Goal: Communication & Community: Answer question/provide support

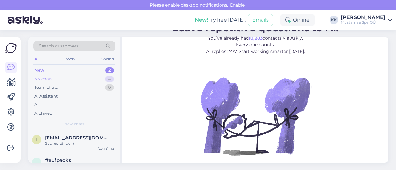
click at [70, 79] on div "My chats 4" at bounding box center [74, 79] width 82 height 9
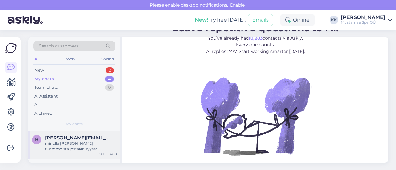
click at [73, 143] on div "minulla [PERSON_NAME] tuommoista jostakin syystä" at bounding box center [80, 146] width 71 height 11
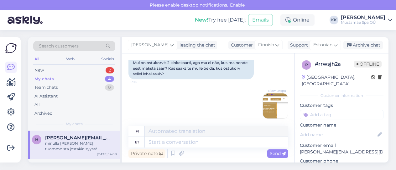
scroll to position [181, 0]
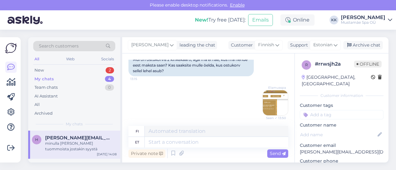
click at [270, 100] on img at bounding box center [275, 102] width 25 height 25
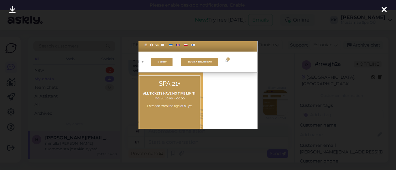
click at [383, 9] on icon at bounding box center [383, 10] width 5 height 8
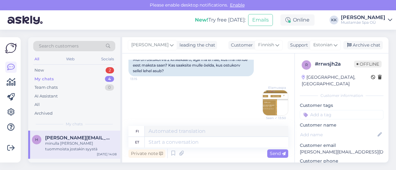
click at [212, 83] on div "Elamusspa Seen ✓ 13:50" at bounding box center [208, 102] width 160 height 39
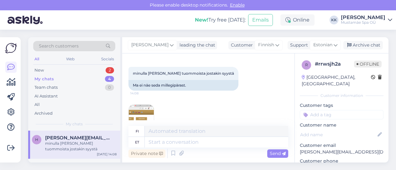
scroll to position [292, 0]
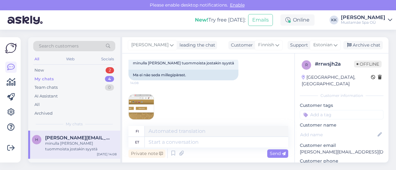
click at [140, 105] on img at bounding box center [141, 107] width 25 height 25
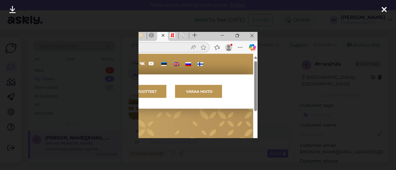
click at [385, 11] on icon at bounding box center [383, 10] width 5 height 8
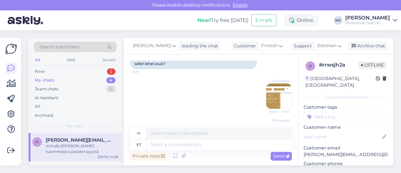
scroll to position [173, 0]
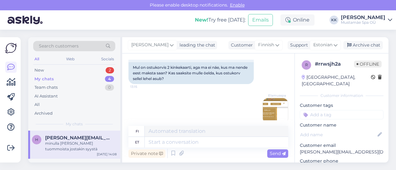
click at [267, 102] on img at bounding box center [275, 110] width 25 height 25
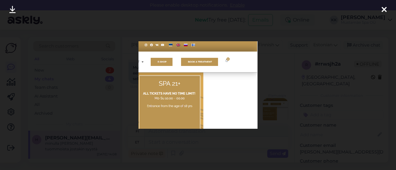
click at [383, 10] on icon at bounding box center [383, 10] width 5 height 8
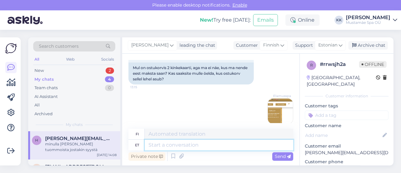
click at [168, 146] on textarea at bounding box center [219, 144] width 148 height 11
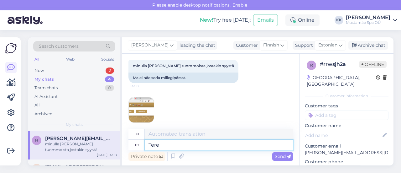
type textarea "Tere,"
type textarea "Hei,"
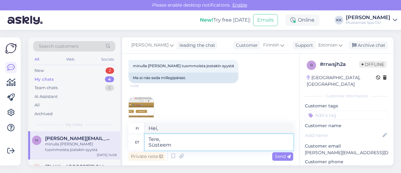
type textarea "Tere, Süsteem o"
type textarea "Hei, järjestelmä"
type textarea "Tere, Süsteem oli"
type textarea "Hei, Järjestelmä oli"
type textarea "Tere, Süsteem oli lingi as"
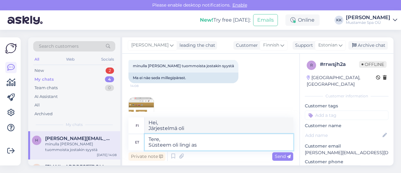
type textarea "Hei, Järjestelmä oli linkki"
type textarea "Tere, Süsteem oli lingi asuohta"
type textarea "Hei, Järjestelmässä oli linkkikatkoksen vaara."
type textarea "Tere, Süsteem oli lingi asukohta"
type textarea "Hei, Järjestelmä oli linkin sijainnissa"
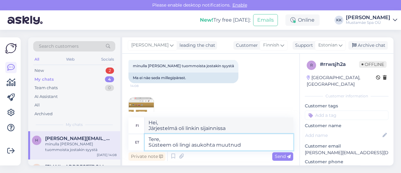
type textarea "Tere, [PERSON_NAME] oli lingi asukohta muutnud l"
type textarea "Hei, Järjestelmä oli muuttanut linkin sijaintia"
type textarea "Tere, Süsteem oli lingi asukohta muutnud liiga l"
type textarea "Hei, Järjestelmä oli muuttanut myös linkin sijaintia"
type textarea "Tere, Süsteem oli lingi asukohta muutnud liiga lehe s"
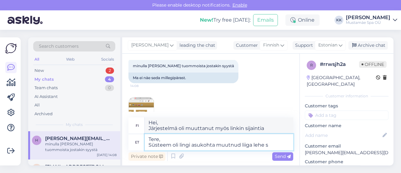
type textarea "Hei, Järjestelmä oli muuttanut linkin sijaintia liigasivulle"
type textarea "Tere, [PERSON_NAME] oli lingi asukohta muutnud liiga lehe serva."
type textarea "Hei, Järjestelmä oli siirtänyt linkin sivun reunaan."
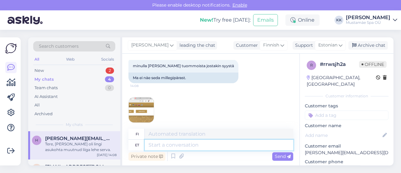
scroll to position [338, 0]
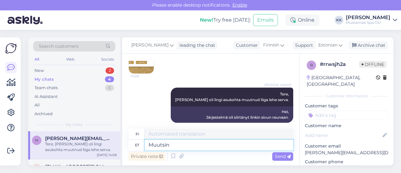
type textarea "Muutsin"
type textarea "Muutin"
type textarea "Muutsin ära."
type textarea "[PERSON_NAME]."
type textarea "Muutsin ära. Nüüd p"
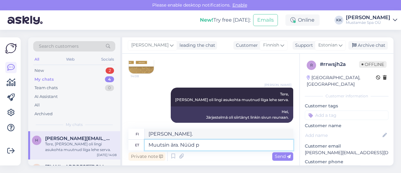
type textarea "[PERSON_NAME]. Nyt"
type textarea "Muutsin ära. Nüüd peaks o"
type textarea "[PERSON_NAME]. Nyt sen pitäisi olla"
type textarea "Muutsin ära. Nüüd peaks olema"
type textarea "[PERSON_NAME]. Nyt sen pitäisi olla."
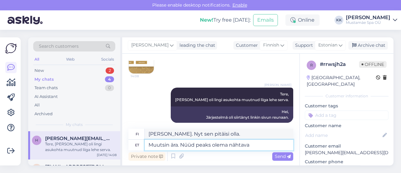
type textarea "Muutsin ära. Nüüd peaks olema nähtaval"
type textarea "[PERSON_NAME]. Sen pitäisi nyt näkyä."
type textarea "Muutsin ära. Nüüd peaks olema nähtaval."
click at [279, 156] on span "Send" at bounding box center [283, 156] width 16 height 6
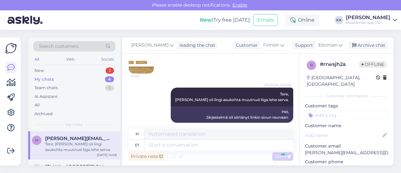
scroll to position [376, 0]
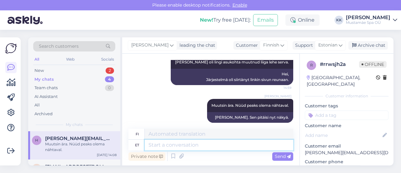
click at [190, 145] on textarea at bounding box center [219, 144] width 148 height 11
type textarea "Suur t"
type textarea "Suuri"
type textarea "Suur tänu"
type textarea "Paljon kiitoksia."
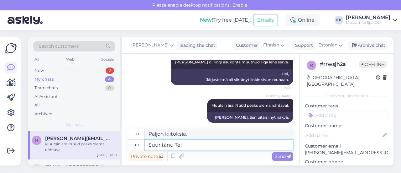
type textarea "Suur tänu Teid"
type textarea "Kiitos paljon Teis"
type textarea "Suur tänu Teil"
type textarea "Kiitos paljon, Tei."
type textarea "Suur tänu Teile"
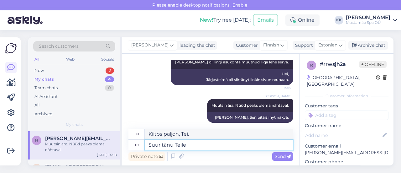
type textarea "Paljon kiitoksia."
type textarea "Suur tänu Teile teavitamast."
type textarea "Kiitos paljon, [PERSON_NAME] ilmoitit meille."
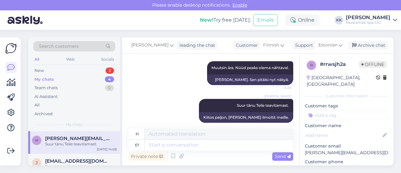
click at [56, 79] on div "My chats 4" at bounding box center [74, 79] width 82 height 9
click at [71, 138] on span "[PERSON_NAME][EMAIL_ADDRESS][DOMAIN_NAME]" at bounding box center [77, 138] width 65 height 6
click at [369, 44] on div "Archive chat" at bounding box center [367, 45] width 39 height 8
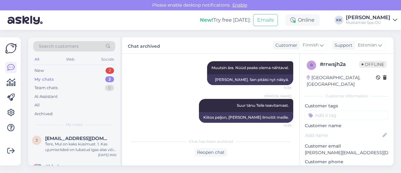
scroll to position [407, 0]
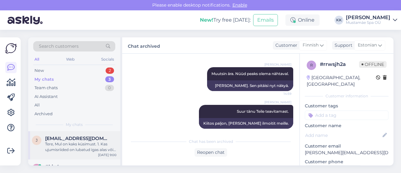
click at [93, 143] on div "Tere, Mul on kaks küsimust. 1. Kas ujumisriided on lubatud igas alas või on ka …" at bounding box center [80, 146] width 71 height 11
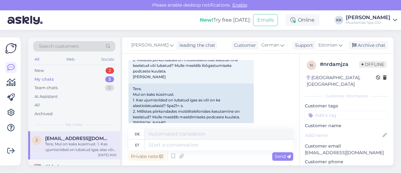
scroll to position [343, 0]
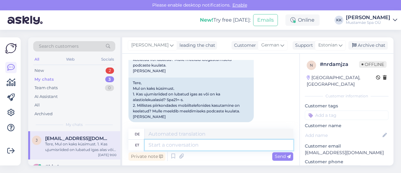
click at [173, 144] on textarea at bounding box center [219, 144] width 148 height 11
type textarea "Tere,"
type textarea "Hallo,"
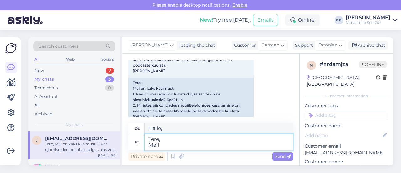
type textarea "Tere, Meil"
type textarea "Hallo, E-Mail"
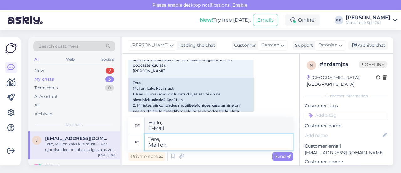
type textarea "Tere, Meil on"
type textarea "Hallo, Wir haben"
type textarea "Tere, Meil on igalpool e"
type textarea "Hallo, Wir haben überall"
type textarea "Tere, Meil on igalpool ettenähtud u"
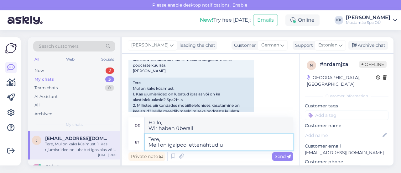
type textarea "Hallo, Wir haben überall einen ausgewiesenen Bereich."
type textarea "Tere, Meil on igalpool ettenähtud ujumisriided."
type textarea "Hallo, Badebekleidung wird bei uns überall zur Verfügung gestellt."
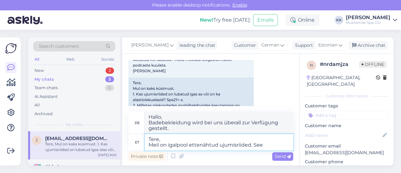
type textarea "Tere, Meil on igalpool ettenähtud ujumisriided. See o"
type textarea "Hallo, Wir haben überall Badebekleidung zur Verfügung gestellt. Dies"
type textarea "Tere, Meil on igalpool ettenähtud ujumisriided. See on e"
type textarea "Hallo, Wir haben überall Badebekleidung zur Verfügung gestellt. Das ist"
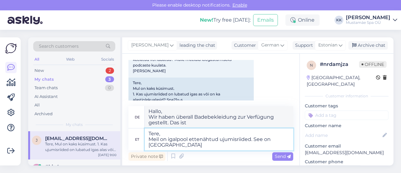
type textarea "Tere, Meil on igalpool ettenähtud ujumisriided. See on [GEOGRAPHIC_DATA] t"
type textarea "Hallo, Wir haben überall Badebekleidung vorgeschrieben. Das ist in [GEOGRAPHIC_…"
type textarea "Tere, Meil on igalpool ettenähtud ujumisriided. See on [GEOGRAPHIC_DATA] tavali…"
type textarea "Hallo, Wir haben überall Badebekleidung. Das ist in [GEOGRAPHIC_DATA] üblich."
click at [148, 140] on textarea "Tere, Meil on igalpool ettenähtud ujumisriided. See on [GEOGRAPHIC_DATA] tavali…" at bounding box center [219, 139] width 148 height 22
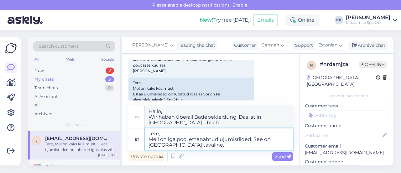
type textarea "Tere, !Meil on igalpool ettenähtud ujumisriided. See on [GEOGRAPHIC_DATA] taval…"
type textarea "Hallo, ! Wir haben überall Badebekleidung. Das ist in [GEOGRAPHIC_DATA] üblich."
type textarea "Tere, Meil on igalpool ettenähtud ujumisriided. See on [GEOGRAPHIC_DATA] tavali…"
type textarea "Hallo, Wir haben überall Badebekleidung. Das ist in [GEOGRAPHIC_DATA] üblich."
type textarea "Tere, 1Meil on igalpool ettenähtud ujumisriided. See on [GEOGRAPHIC_DATA] taval…"
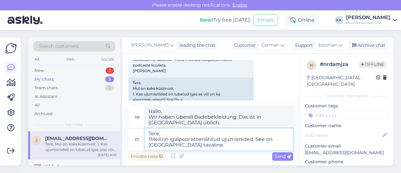
type textarea "Hallo, 1Wir haben überall Badebekleidung. Das ist in [GEOGRAPHIC_DATA] üblich."
type textarea "Tere, 1.Meil on igalpool ettenähtud ujumisriided. See on [GEOGRAPHIC_DATA] tava…"
type textarea "Hallo, 1.Meil Wir haben überall Badebekleidung. Das ist in [GEOGRAPHIC_DATA] üb…"
type textarea "Tere, 1. Meil on igalpool ettenähtud ujumisriided. See on [GEOGRAPHIC_DATA] tav…"
type textarea "Hallo, 1. Wir haben überall Badebekleidung. Das ist in [GEOGRAPHIC_DATA] üblich."
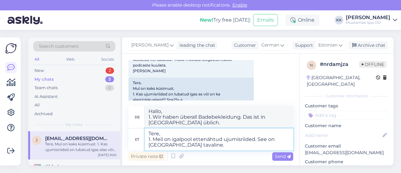
click at [202, 146] on textarea "Tere, 1. Meil on igalpool ettenähtud ujumisriided. See on [GEOGRAPHIC_DATA] tav…" at bounding box center [219, 139] width 148 height 22
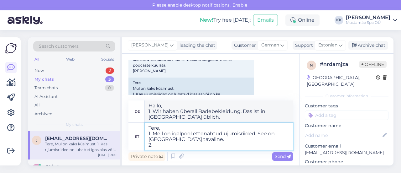
type textarea "Tere, 1. Meil on igalpool ettenähtud ujumisriided. See on [GEOGRAPHIC_DATA] tav…"
type textarea "Hallo, 1. Wir haben überall Badebekleidung. Das ist in [GEOGRAPHIC_DATA] üblich…"
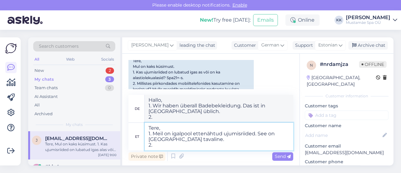
scroll to position [368, 0]
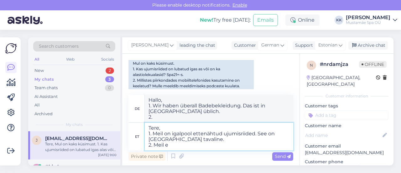
type textarea "Tere, 1. Meil on igalpool ettenähtud ujumisriided. See on [GEOGRAPHIC_DATA] tav…"
type textarea "Hallo, 1. Wir haben überall Badebekleidung. Das ist in [GEOGRAPHIC_DATA] üblich…"
type textarea "Tere, 1. Meil on igalpool ettenähtud ujumisriided. See on [GEOGRAPHIC_DATA] tav…"
type textarea "Hallo, 1. Wir haben überall Badebekleidung. Das ist in [GEOGRAPHIC_DATA] üblich…"
type textarea "Tere, 1. Meil on igalpool ettenähtud ujumisriided. See on [GEOGRAPHIC_DATA] tav…"
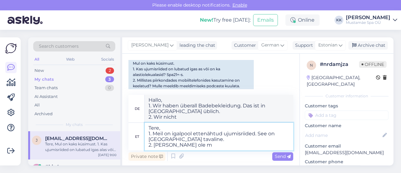
type textarea "Hallo, 1. Wir haben überall Badebekleidung. Das ist in [GEOGRAPHIC_DATA] üblich…"
type textarea "Tere, 1. Meil on igalpool ettenähtud ujumisriided. See on [GEOGRAPHIC_DATA] tav…"
type textarea "Hallo, 1. Wir haben überall Badebekleidung. Das ist in [GEOGRAPHIC_DATA] üblich…"
type textarea "Tere, 1. Meil on igalpool ettenähtud ujumisriided. See on [GEOGRAPHIC_DATA] tav…"
type textarea "Hallo, 1. Bei uns gibt es überall Badebekleidung. Das ist in [GEOGRAPHIC_DATA] …"
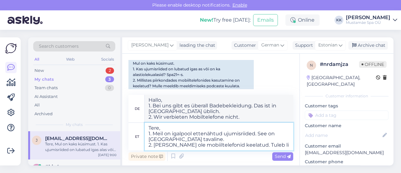
type textarea "Tere, 1. Meil on igalpool ettenähtud ujumisriided. See on [GEOGRAPHIC_DATA] tav…"
type textarea "Hallo, 1. Wir haben überall Badebekleidung. Das ist in [GEOGRAPHIC_DATA] üblich…"
type textarea "Tere, 1. Meil on igalpool ettenähtud ujumisriided. See on [GEOGRAPHIC_DATA] tav…"
type textarea "Hallo, 1. Wir haben überall Badebekleidung. Das ist in [GEOGRAPHIC_DATA] üblich…"
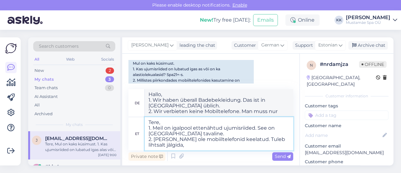
type textarea "Tere, 1. Meil on igalpool ettenähtud ujumisriided. See on [GEOGRAPHIC_DATA] tav…"
type textarea "Hallo, 1. Wir haben überall Badebekleidung. Das ist in [GEOGRAPHIC_DATA] üblich…"
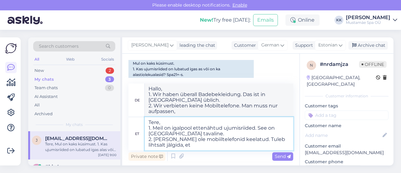
type textarea "Tere, 1. Meil on igalpool ettenähtud ujumisriided. See on [GEOGRAPHIC_DATA] tav…"
type textarea "Hallo, 1. Wir haben überall Badebekleidung. Das ist in [GEOGRAPHIC_DATA] üblich…"
type textarea "Tere, 1. Meil on igalpool ettenähtud ujumisriided. See on [GEOGRAPHIC_DATA] tav…"
type textarea "Hallo, 1. Wir haben überall Badebekleidung. Das ist in [GEOGRAPHIC_DATA] üblich…"
type textarea "Tere, 1. Meil on igalpool ettenähtud ujumisriided. See on [GEOGRAPHIC_DATA] tav…"
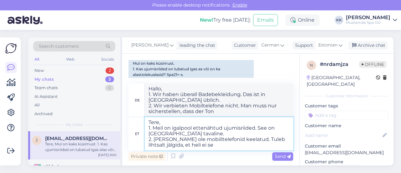
type textarea "Hallo, 1. Wir haben überall Badebekleidung. Das ist in [GEOGRAPHIC_DATA] üblich…"
type textarea "Tere, 1. Meil on igalpool ettenähtud ujumisriided. See on [GEOGRAPHIC_DATA] tav…"
type textarea "Hallo, 1. Bei uns gibt es überall Badebekleidung. Das ist in [GEOGRAPHIC_DATA] …"
type textarea "Tere, 1. Meil on igalpool ettenähtud ujumisriided. See on [GEOGRAPHIC_DATA] tav…"
type textarea "Hallo, 1. Bei uns gibt es überall Badebekleidung. Das ist in [GEOGRAPHIC_DATA] …"
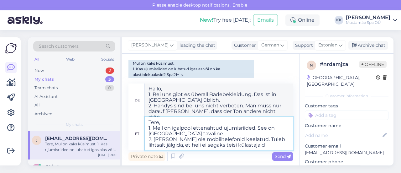
type textarea "Tere, 1. Meil on igalpool ettenähtud ujumisriided. See on [GEOGRAPHIC_DATA] tav…"
type textarea "Hallo, 1. Bei uns ist überall Badebekleidung angesagt. Das ist in [GEOGRAPHIC_D…"
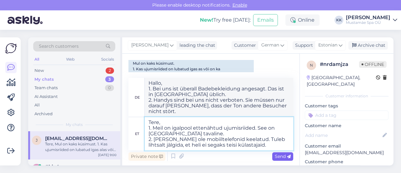
type textarea "Tere, 1. Meil on igalpool ettenähtud ujumisriided. See on [GEOGRAPHIC_DATA] tav…"
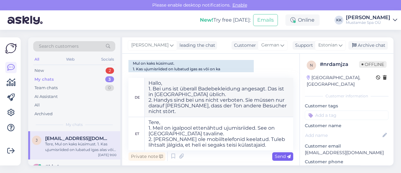
click at [280, 156] on span "Send" at bounding box center [283, 156] width 16 height 6
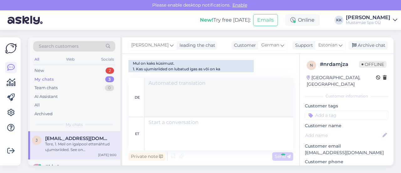
scroll to position [438, 0]
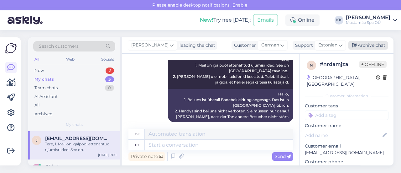
click at [368, 44] on div "Archive chat" at bounding box center [367, 45] width 39 height 8
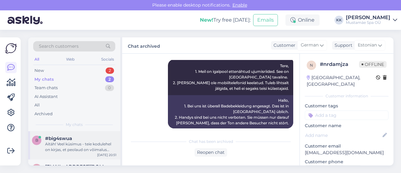
click at [69, 146] on div "Aitäh! Veel küsimus - teie kodulehel on kirjas, et peolaud on võimalus saada 3 …" at bounding box center [80, 146] width 71 height 11
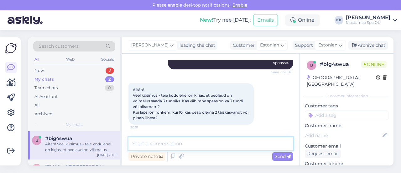
click at [176, 144] on textarea at bounding box center [210, 143] width 165 height 13
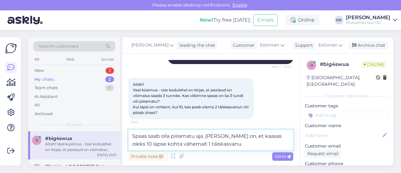
type textarea "Spaas saab olla piiramatu aja. [PERSON_NAME] on, et kaasas oleks 10 lapse kohta…"
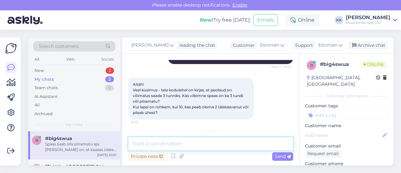
scroll to position [385, 0]
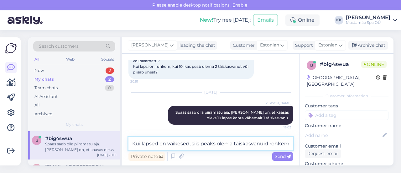
type textarea "Kui lapsed on väikesed, siis peaks olema täiskasvanuid rohkem."
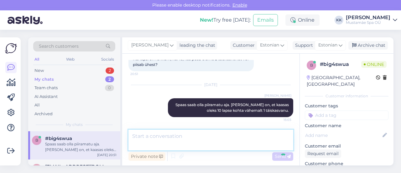
scroll to position [417, 0]
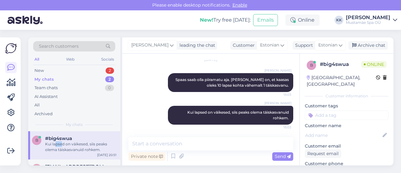
drag, startPoint x: 56, startPoint y: 145, endPoint x: 63, endPoint y: 142, distance: 7.5
click at [63, 142] on div "Kui lapsed on väikesed, siis peaks olema täiskasvanuid rohkem." at bounding box center [80, 146] width 71 height 11
click at [375, 44] on div "Archive chat" at bounding box center [367, 45] width 39 height 8
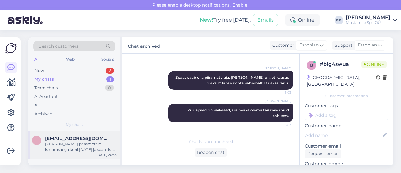
click at [78, 142] on div "[PERSON_NAME] pääsmetele kasutusaega kuni [DATE] ja saate ka ühekaupa kasutada …" at bounding box center [80, 146] width 71 height 11
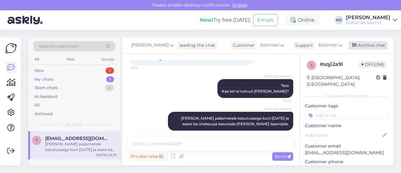
click at [374, 47] on div "Archive chat" at bounding box center [367, 45] width 39 height 8
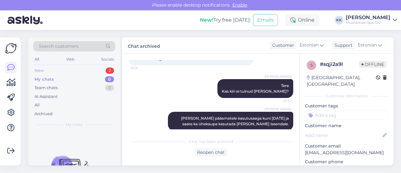
click at [37, 70] on div "New" at bounding box center [38, 70] width 9 height 6
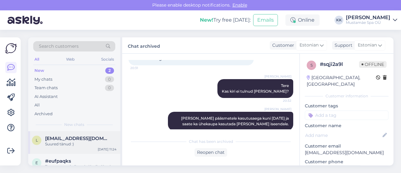
click at [68, 146] on div "Suured tänud :)" at bounding box center [80, 144] width 71 height 6
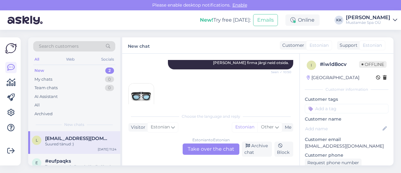
scroll to position [78, 0]
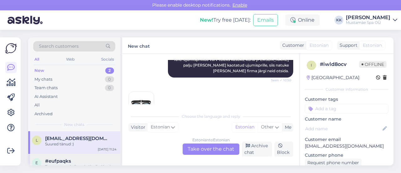
click at [64, 157] on div "e #eufpaqks Tere, unustasin ilmselt üleeile õhtul oma juukseklambri naiste 21+ …" at bounding box center [74, 167] width 92 height 28
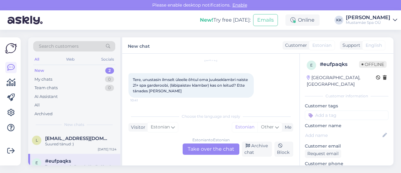
scroll to position [0, 0]
